Goal: Information Seeking & Learning: Learn about a topic

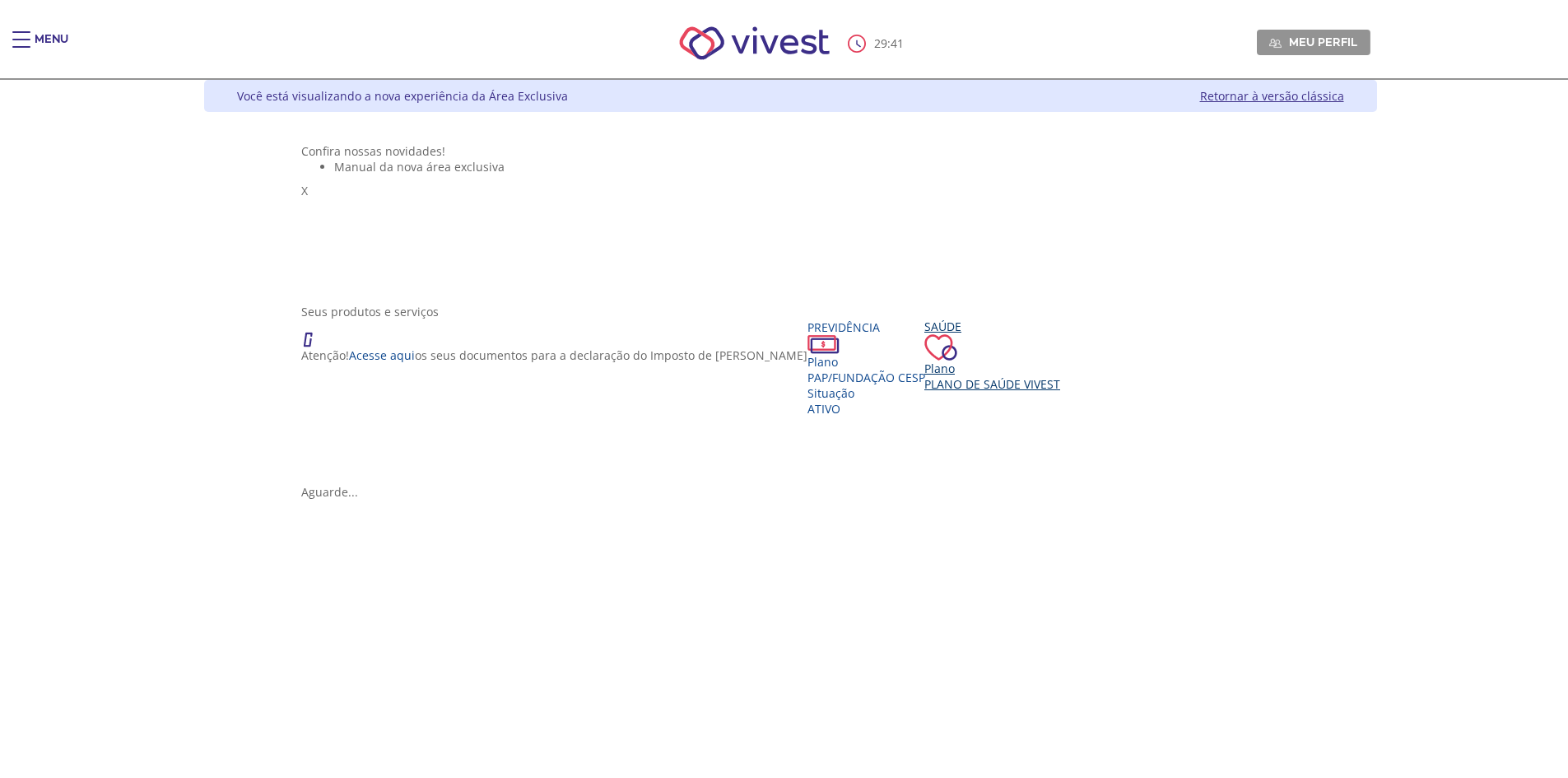
click at [924, 392] on span "Plano de Saúde VIVEST" at bounding box center [991, 384] width 136 height 15
click at [925, 360] on div "Saúde" at bounding box center [992, 340] width 136 height 42
click at [925, 377] on div "Plano" at bounding box center [992, 368] width 136 height 15
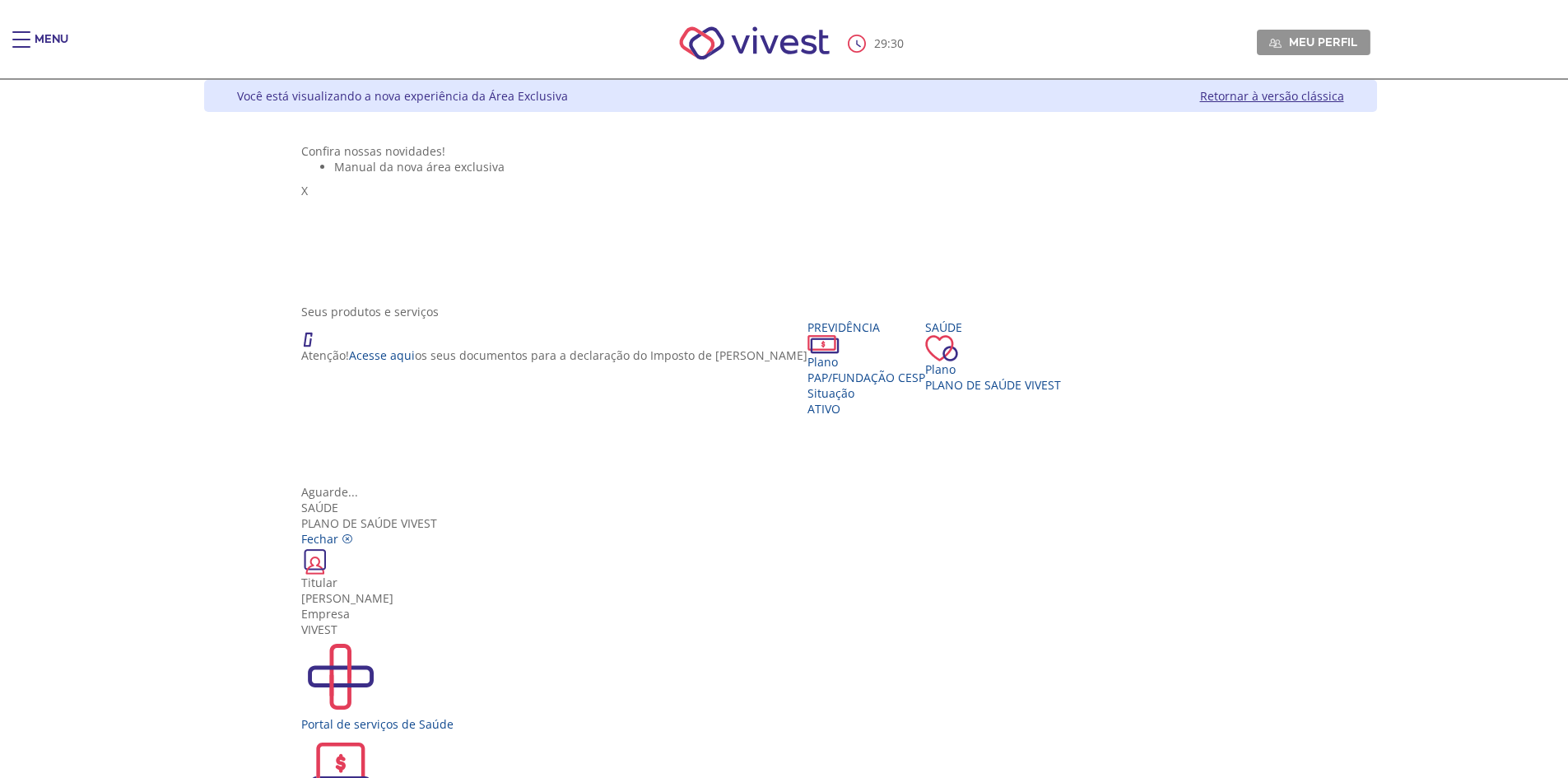
scroll to position [30, 0]
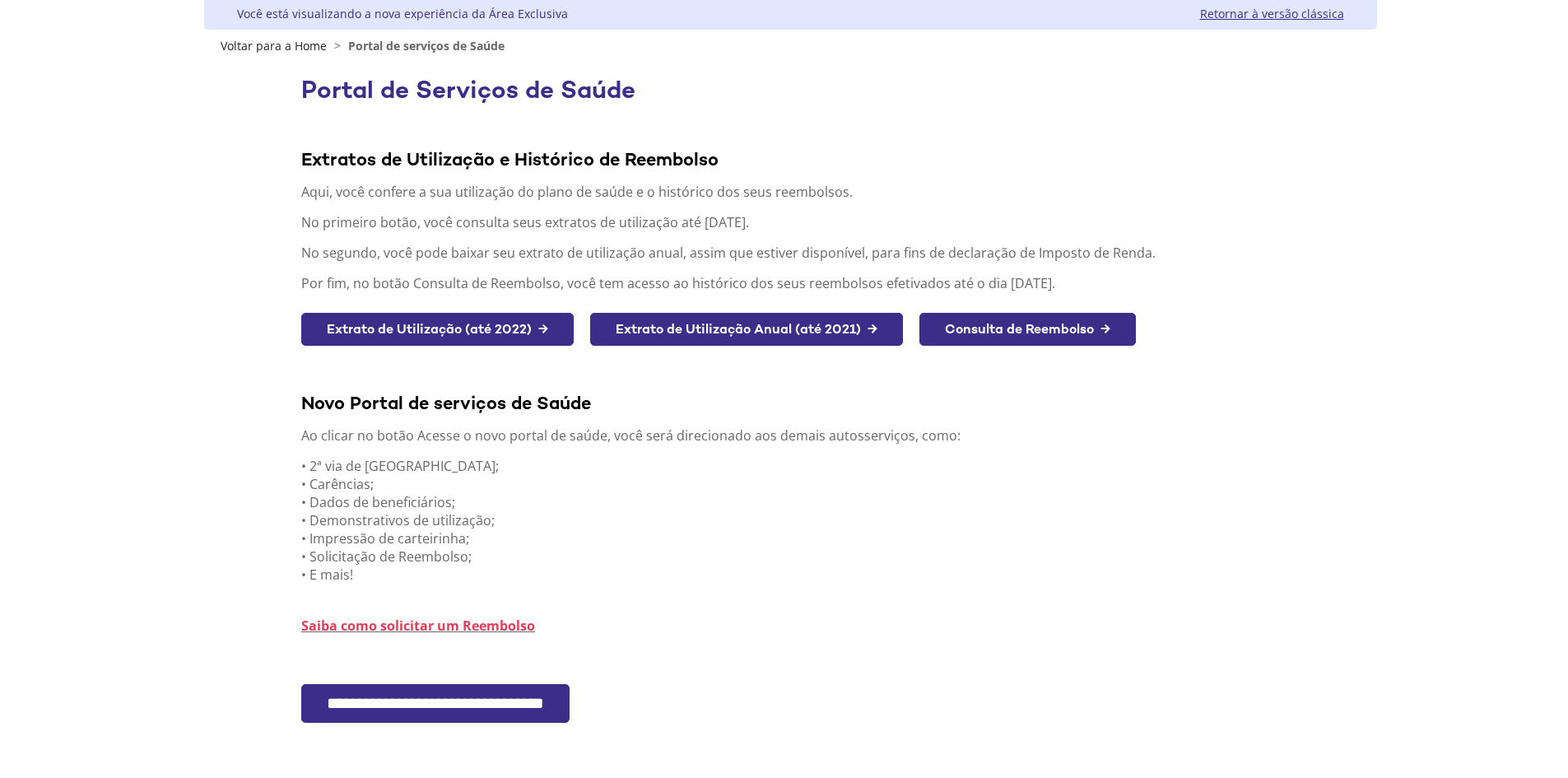
scroll to position [164, 0]
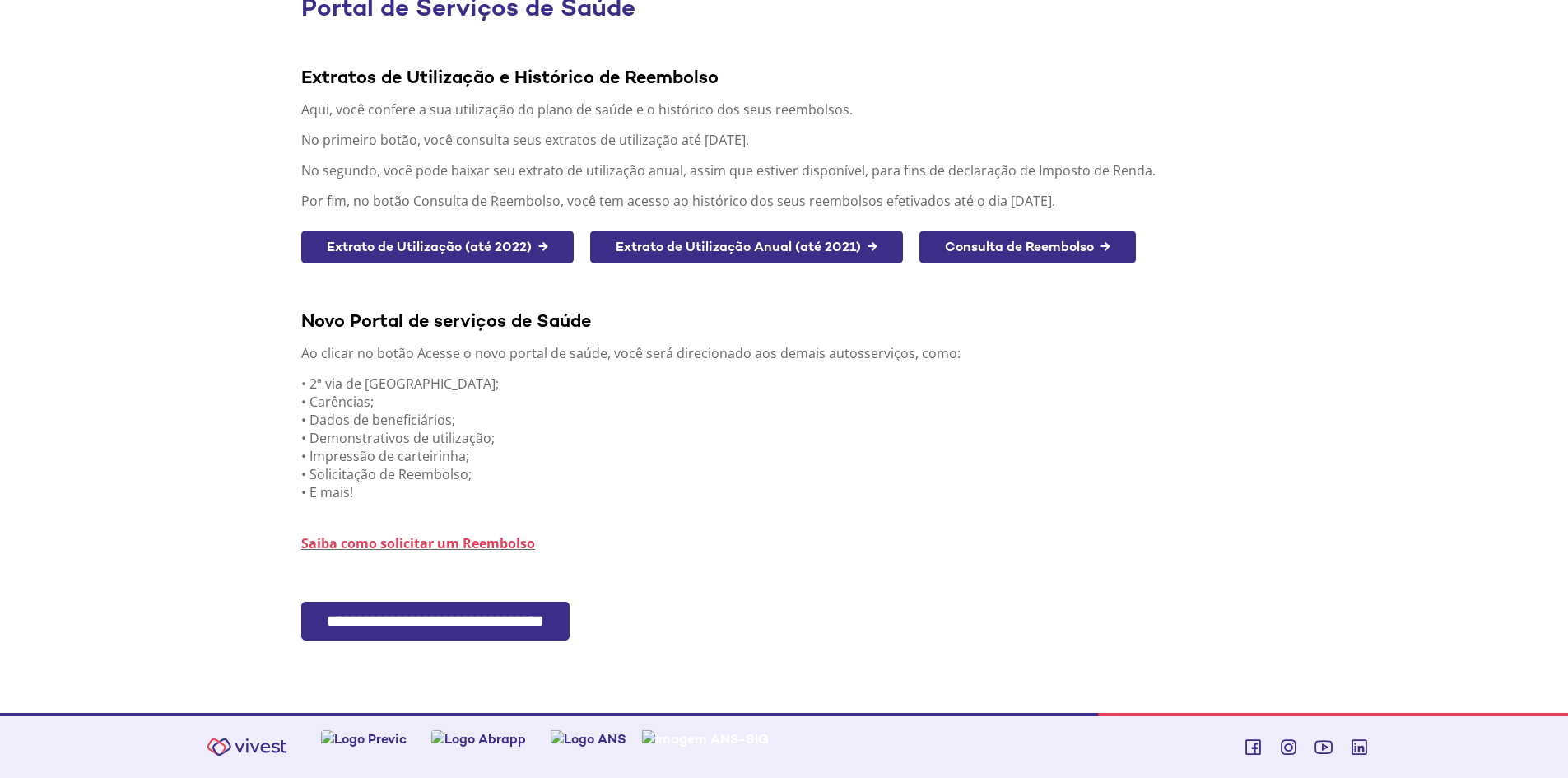
click at [757, 510] on div "Extratos de Utilização e Histórico de Reembolso Aqui, você confere a sua utiliz…" at bounding box center [789, 275] width 978 height 479
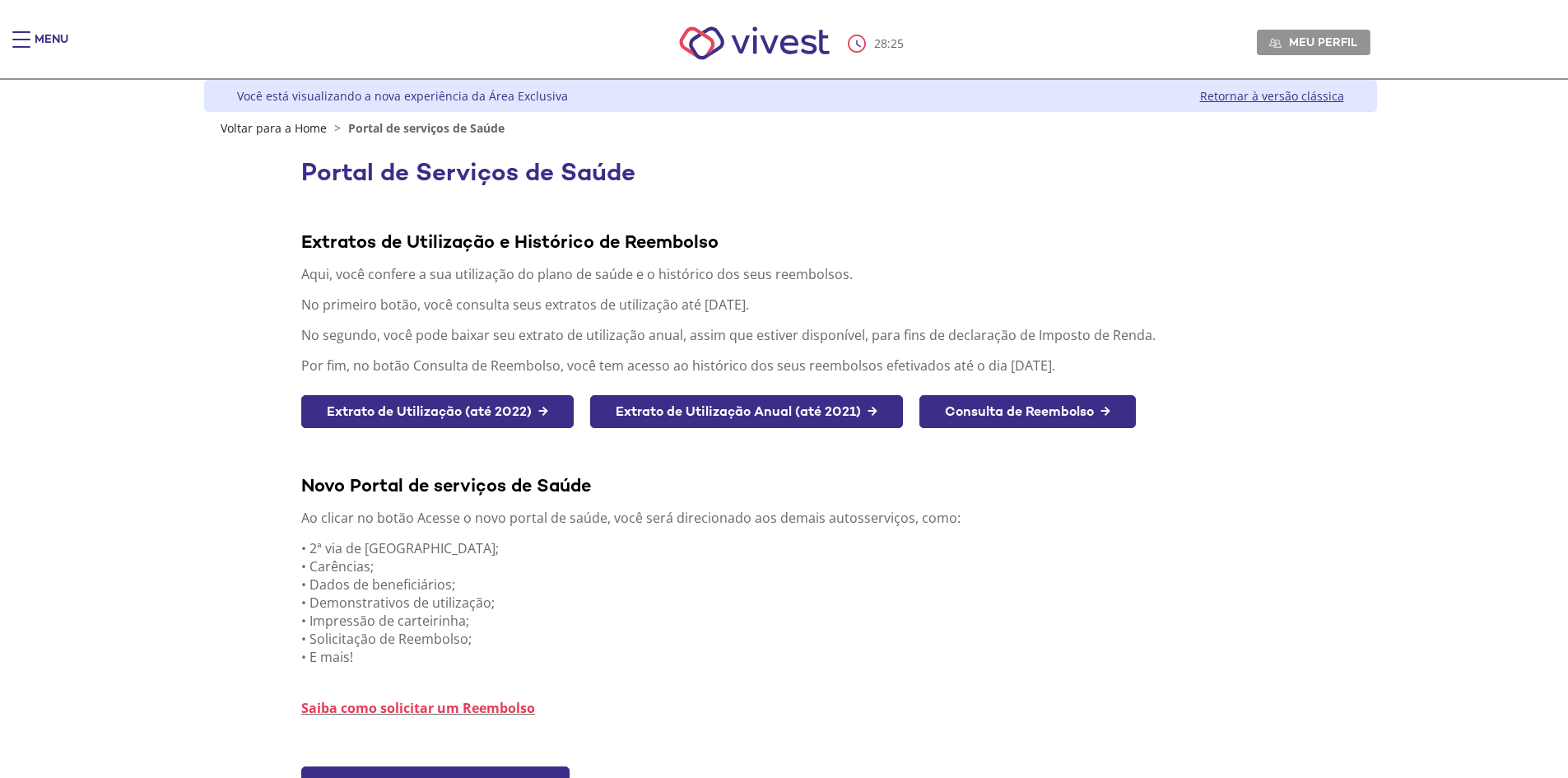
scroll to position [83, 0]
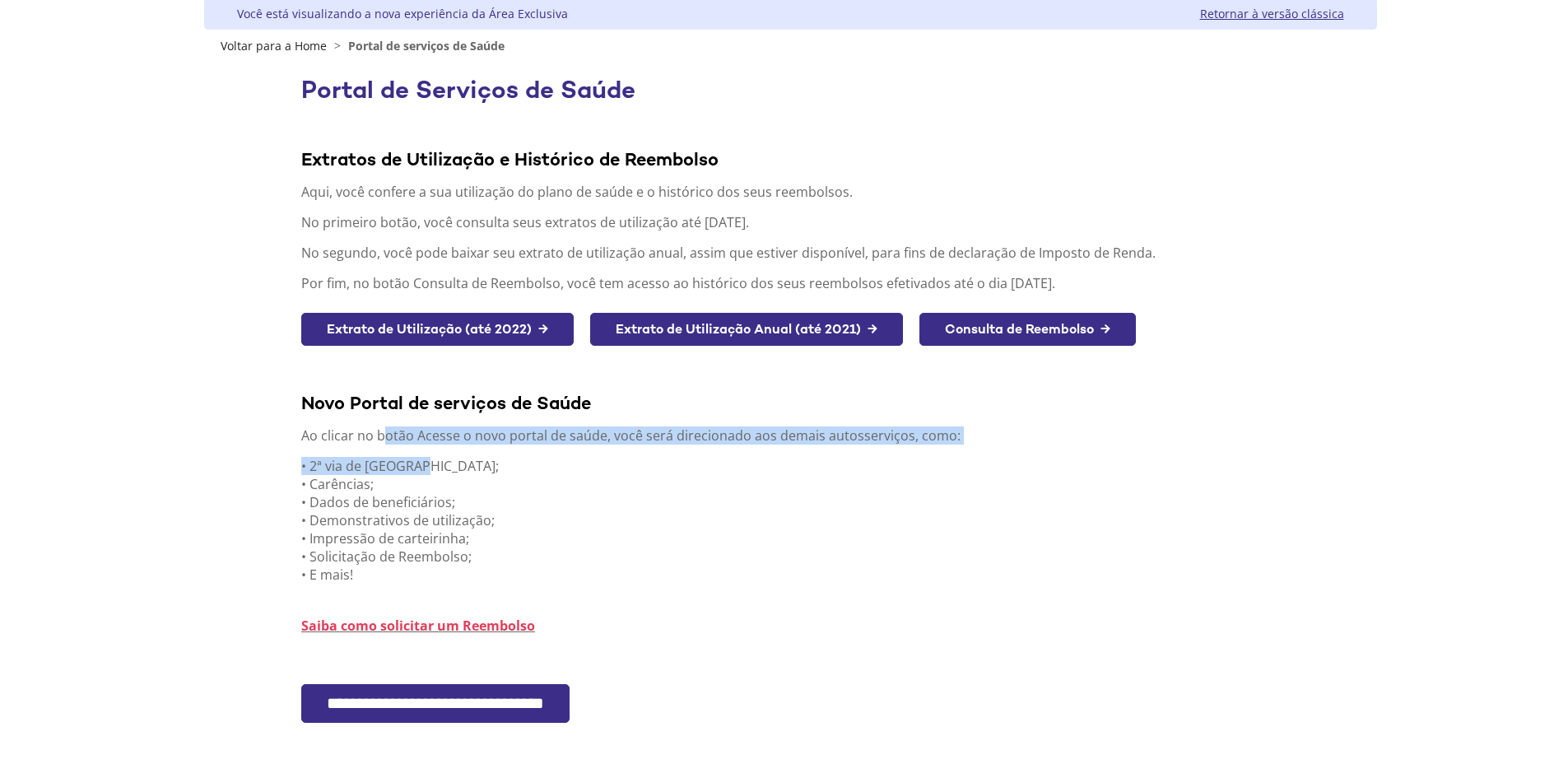
drag, startPoint x: 387, startPoint y: 433, endPoint x: 653, endPoint y: 483, distance: 270.7
click at [601, 468] on div "Extratos de Utilização e Histórico de Reembolso Aqui, você confere a sua utiliz…" at bounding box center [789, 358] width 978 height 479
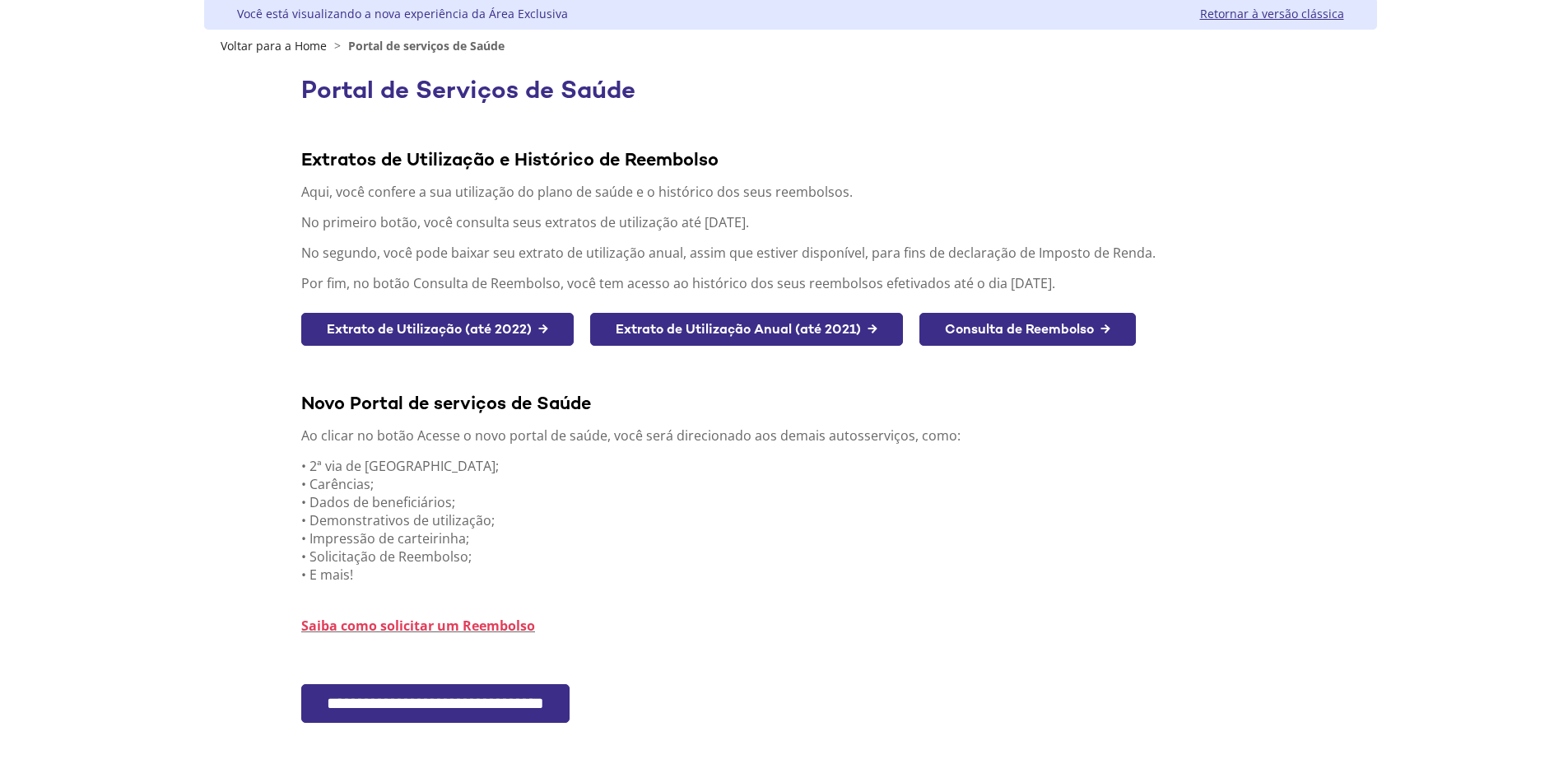
drag, startPoint x: 662, startPoint y: 489, endPoint x: 583, endPoint y: 491, distance: 79.0
click at [662, 489] on p "• 2ª via de boletos; • Carências; • Dados de beneficiários; • Demonstrativos de…" at bounding box center [789, 520] width 978 height 127
drag, startPoint x: 336, startPoint y: 487, endPoint x: 510, endPoint y: 520, distance: 177.1
click at [510, 520] on p "• 2ª via de boletos; • Carências; • Dados de beneficiários; • Demonstrativos de…" at bounding box center [789, 520] width 978 height 127
click at [502, 546] on p "• 2ª via de boletos; • Carências; • Dados de beneficiários; • Demonstrativos de…" at bounding box center [789, 520] width 978 height 127
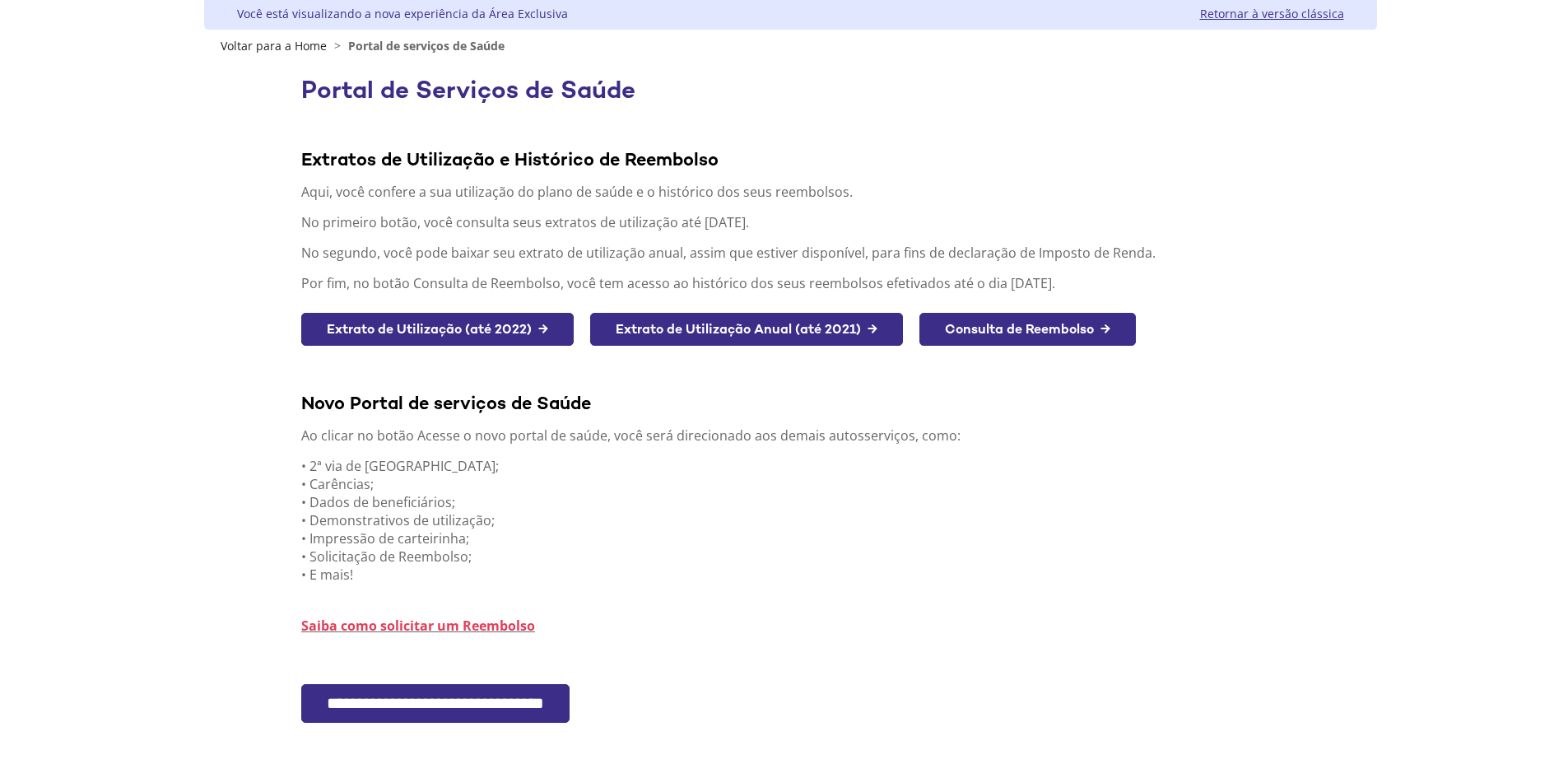
drag, startPoint x: 308, startPoint y: 551, endPoint x: 496, endPoint y: 581, distance: 190.4
click at [496, 581] on p "• 2ª via de boletos; • Carências; • Dados de beneficiários; • Demonstrativos de…" at bounding box center [789, 520] width 978 height 127
click at [569, 705] on input "**********" at bounding box center [435, 703] width 269 height 39
